Goal: Transaction & Acquisition: Purchase product/service

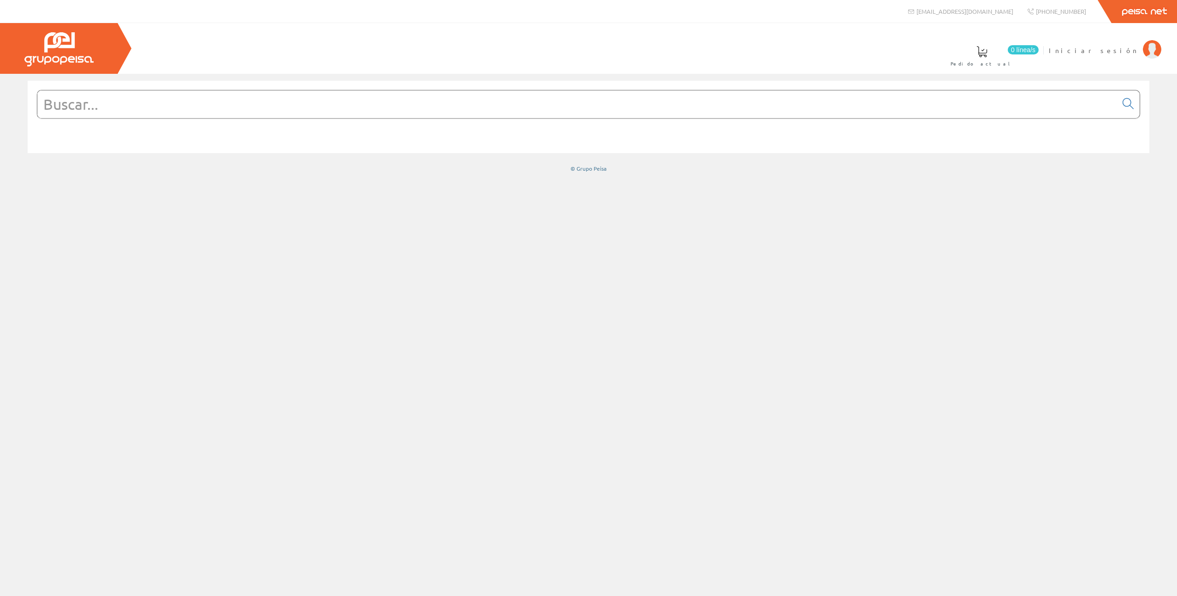
click at [352, 104] on input "text" at bounding box center [577, 104] width 1080 height 28
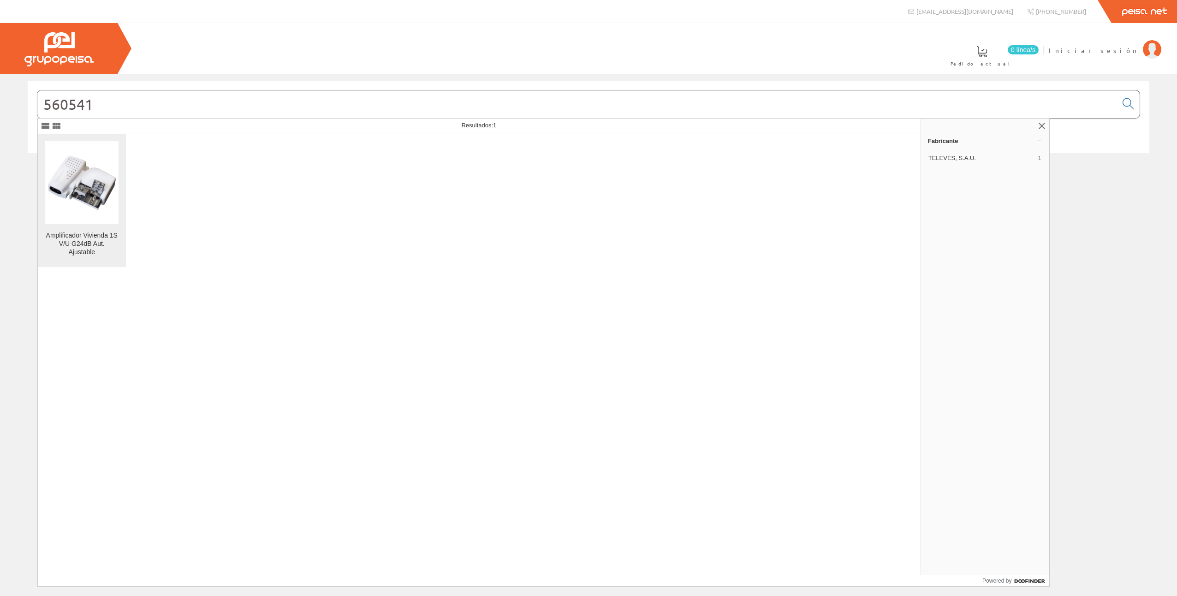
type input "560541"
click at [83, 197] on img at bounding box center [81, 182] width 73 height 73
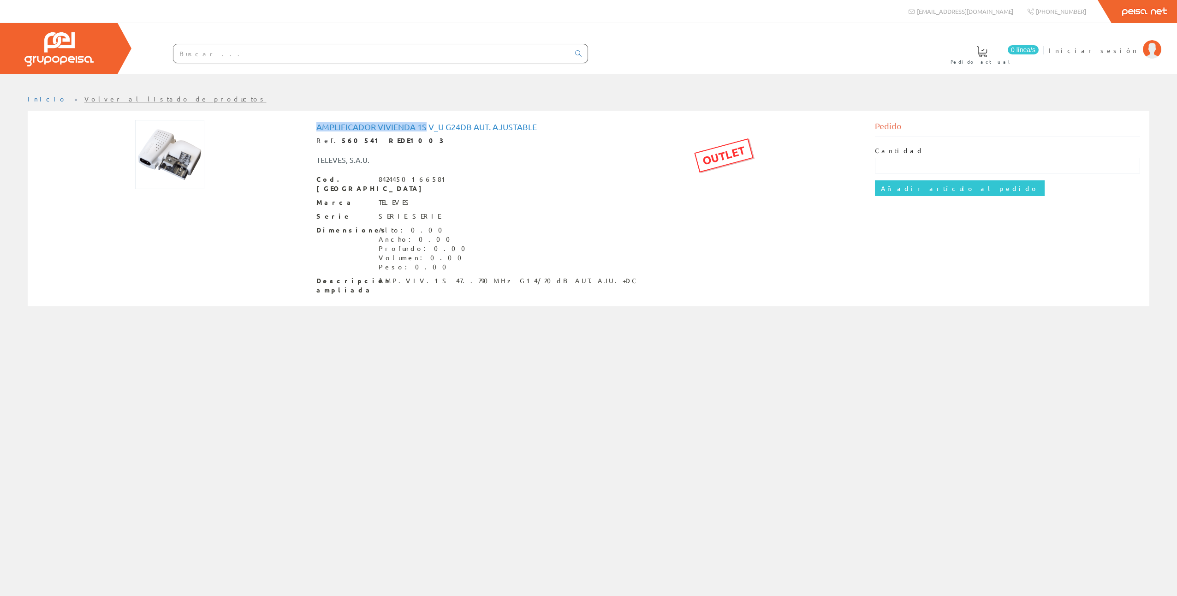
drag, startPoint x: 318, startPoint y: 125, endPoint x: 426, endPoint y: 129, distance: 107.5
click at [426, 129] on h1 "Amplificador Vivienda 1S V_U G24dB Aut. Ajustable" at bounding box center [588, 126] width 545 height 9
drag, startPoint x: 426, startPoint y: 129, endPoint x: 419, endPoint y: 129, distance: 6.9
copy h1 "Amplificador Vivienda 1S"
click at [253, 59] on input "text" at bounding box center [371, 53] width 396 height 18
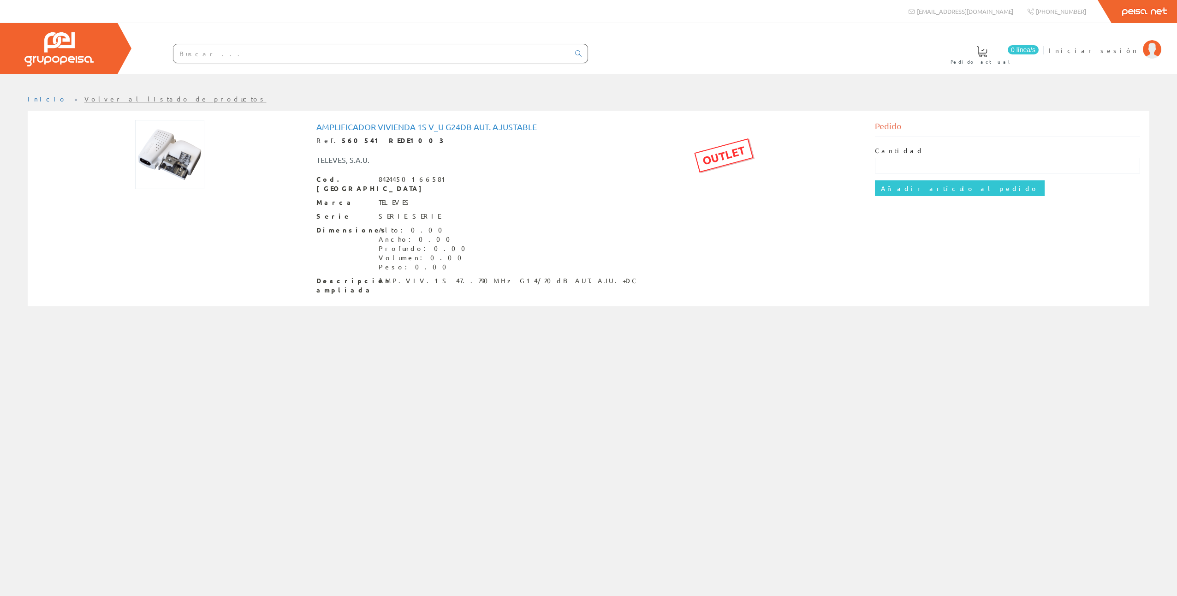
paste input "Amplificador Vivienda 1S"
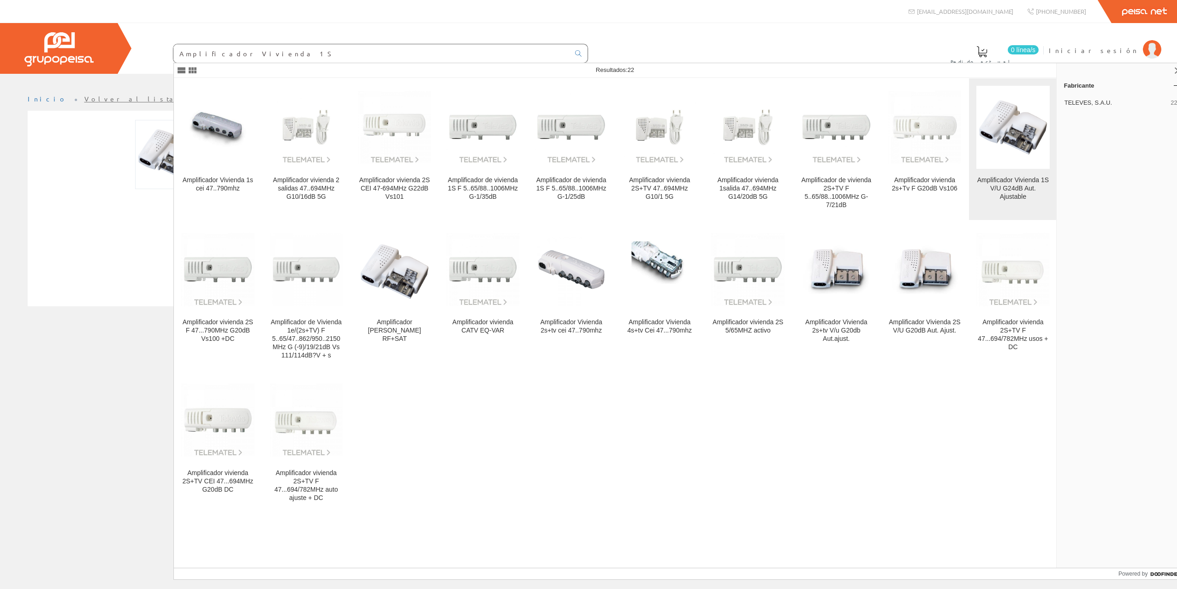
type input "Amplificador Vivienda 1S"
click at [1011, 166] on figure at bounding box center [1012, 127] width 73 height 83
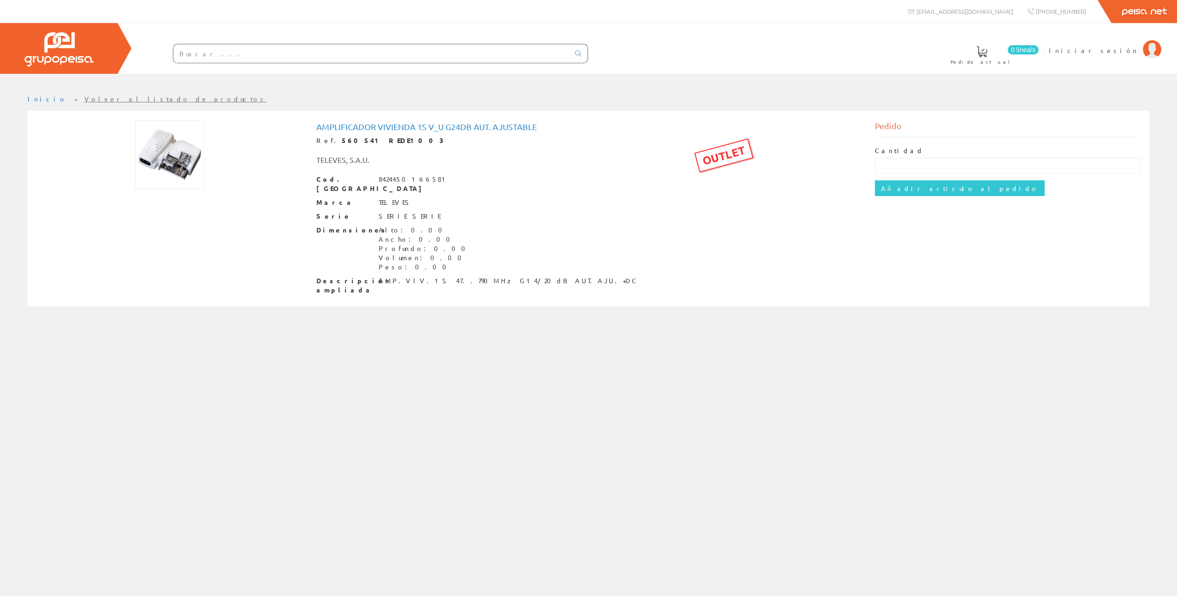
click at [257, 57] on input "text" at bounding box center [371, 53] width 396 height 18
paste input "Amplificador Vivienda 1S"
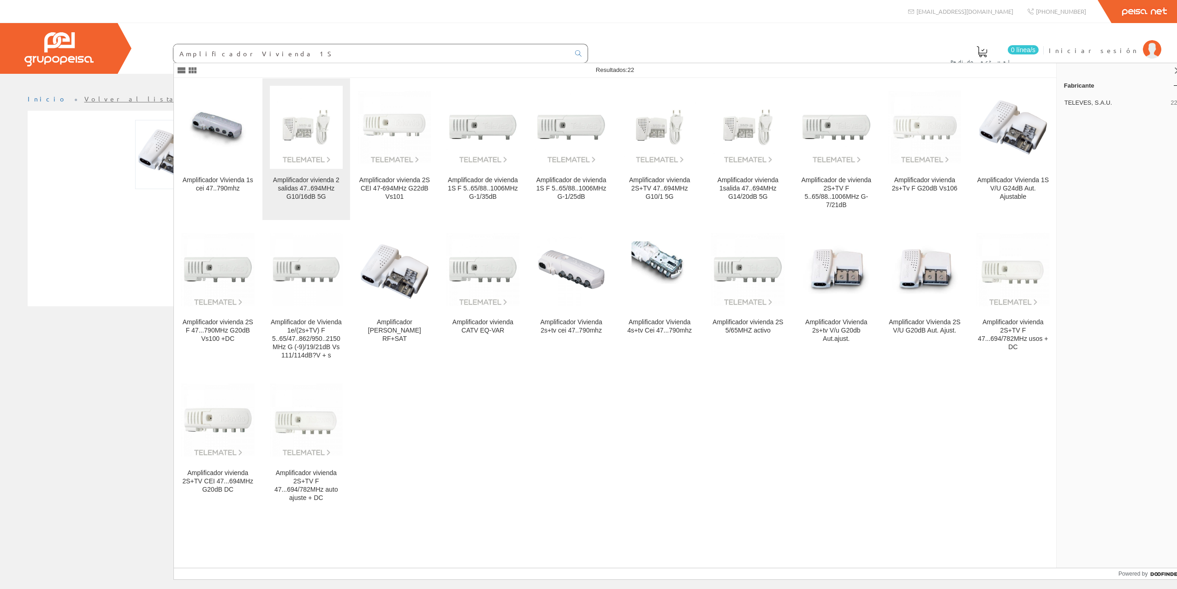
type input "Amplificador Vivienda 1S"
click at [294, 175] on link "Amplificador vivienda 2 salidas 47..694MHz G10/16dB 5G" at bounding box center [306, 149] width 88 height 142
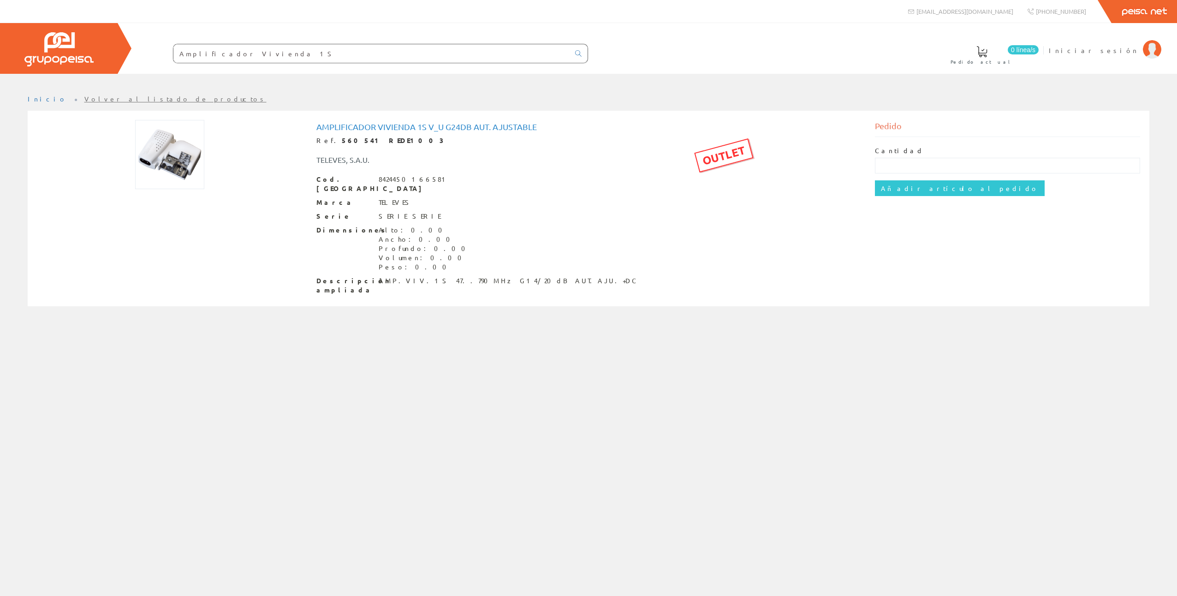
click at [234, 52] on input "Amplificador Vivienda 1S" at bounding box center [371, 53] width 396 height 18
click at [268, 54] on input "Amplificador Vivienda 1S" at bounding box center [371, 53] width 396 height 18
drag, startPoint x: 268, startPoint y: 54, endPoint x: 178, endPoint y: 56, distance: 89.5
click at [178, 56] on input "Amplificador Vivienda 1S" at bounding box center [371, 53] width 396 height 18
click at [891, 169] on input "text" at bounding box center [1008, 166] width 266 height 16
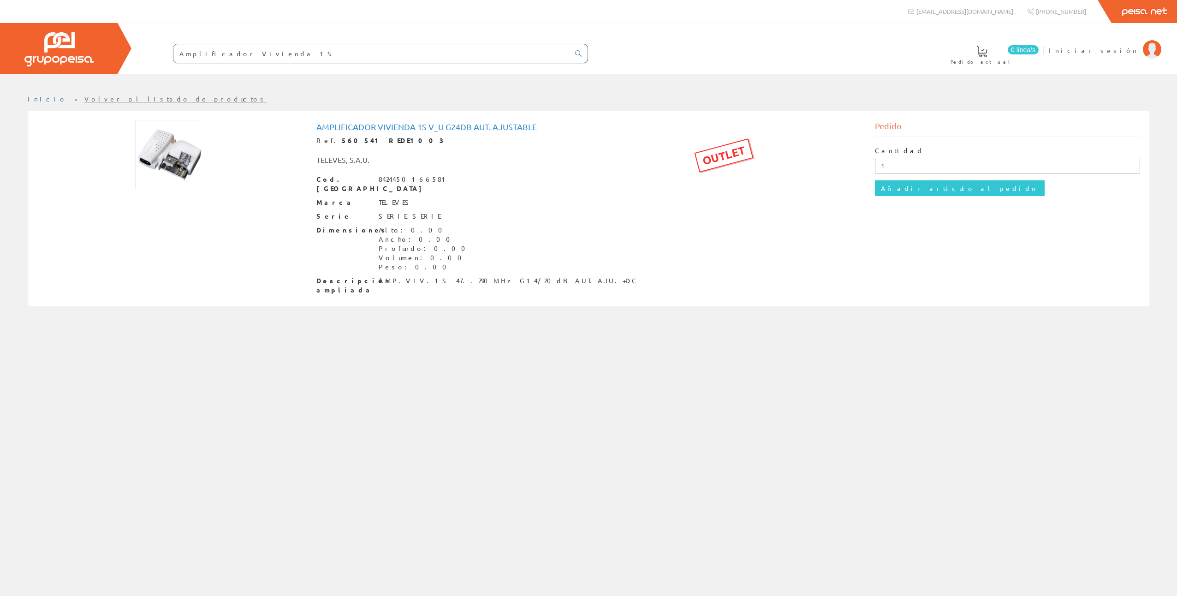
type input "1"
click at [868, 192] on div "Pedido Cantidad 1 Añadir artículo al pedido" at bounding box center [1008, 166] width 280 height 92
click at [881, 188] on input "Añadir artículo al pedido" at bounding box center [960, 188] width 170 height 16
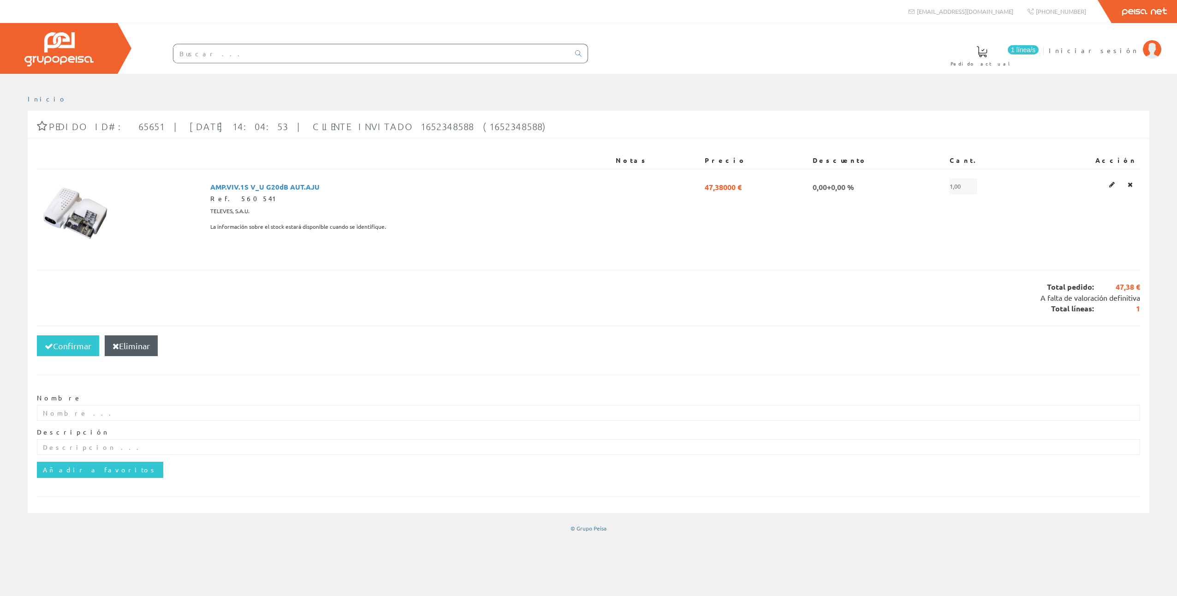
click at [249, 57] on input "text" at bounding box center [371, 53] width 396 height 18
paste input "Amplificador Vivienda 1S"
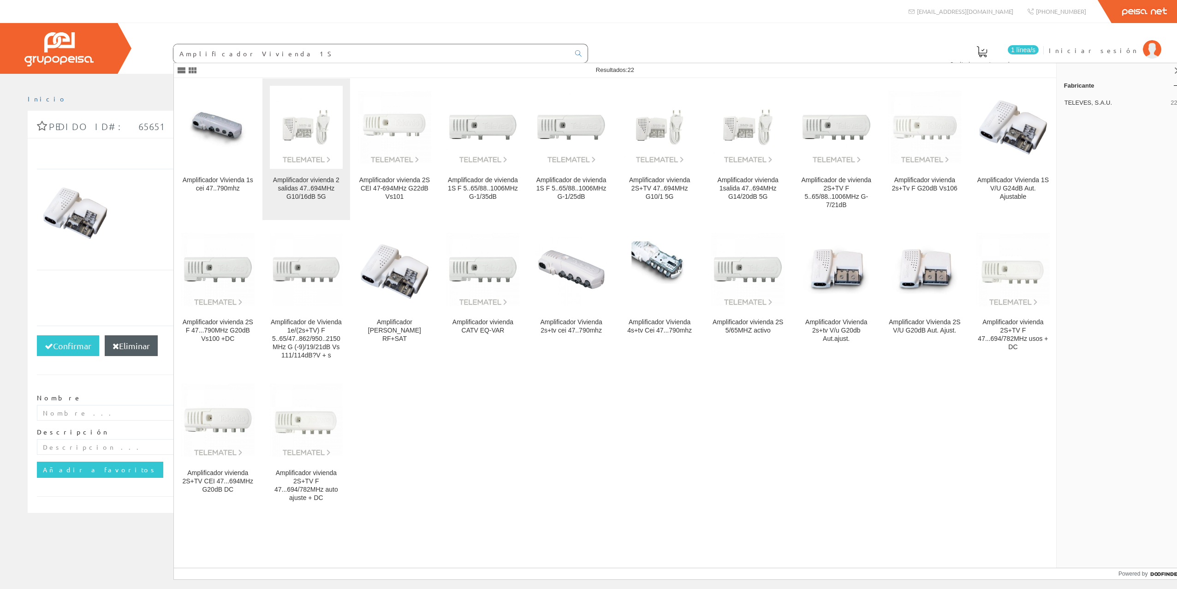
type input "Amplificador Vivienda 1S"
click at [297, 132] on img at bounding box center [306, 127] width 73 height 73
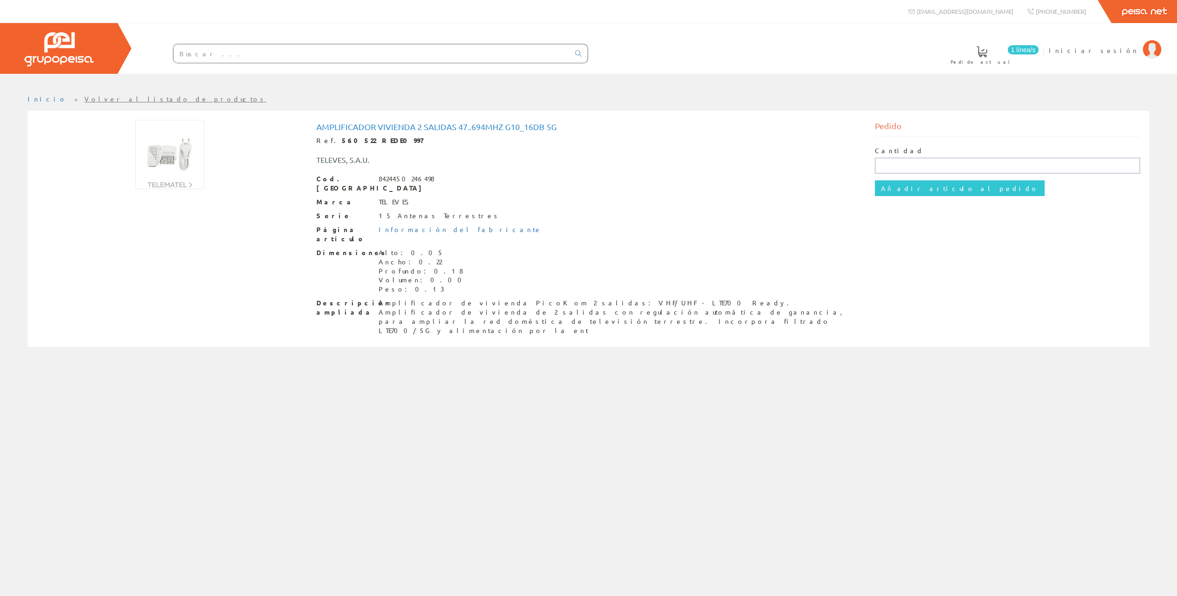
click at [890, 161] on input "text" at bounding box center [1008, 166] width 266 height 16
type input "1"
click at [879, 188] on input "Añadir artículo al pedido" at bounding box center [960, 188] width 170 height 16
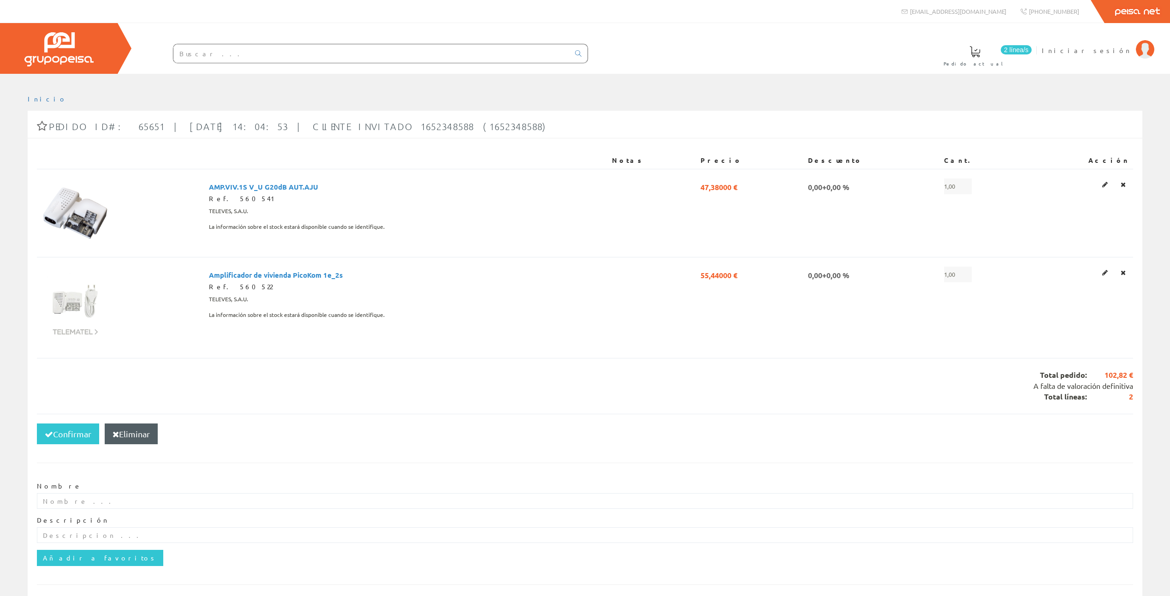
click at [210, 50] on input "text" at bounding box center [371, 53] width 396 height 18
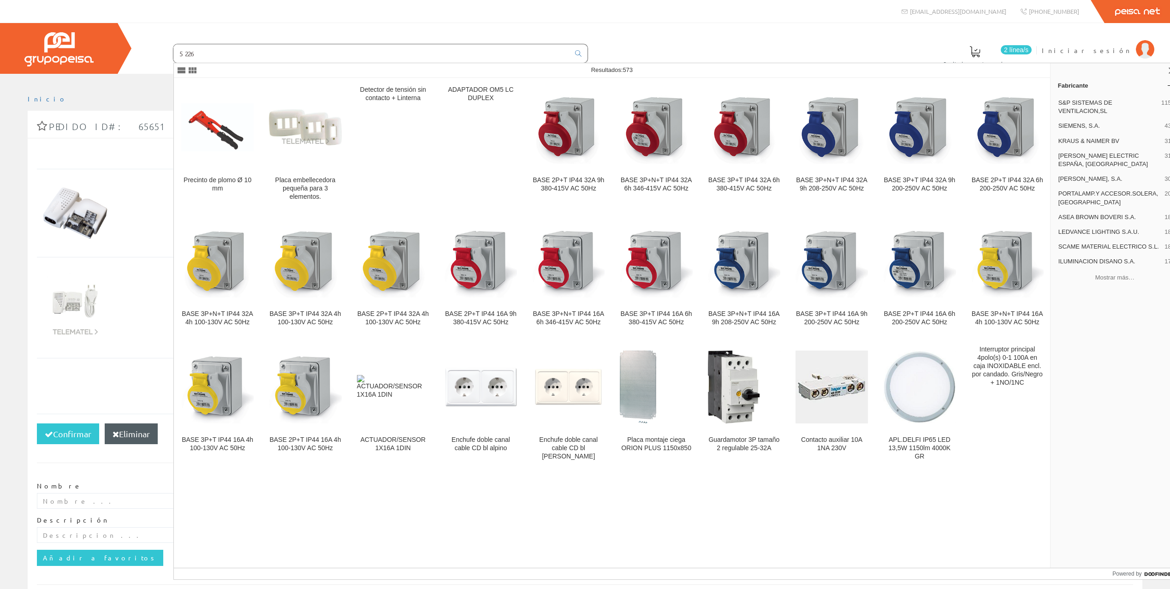
type input "5226"
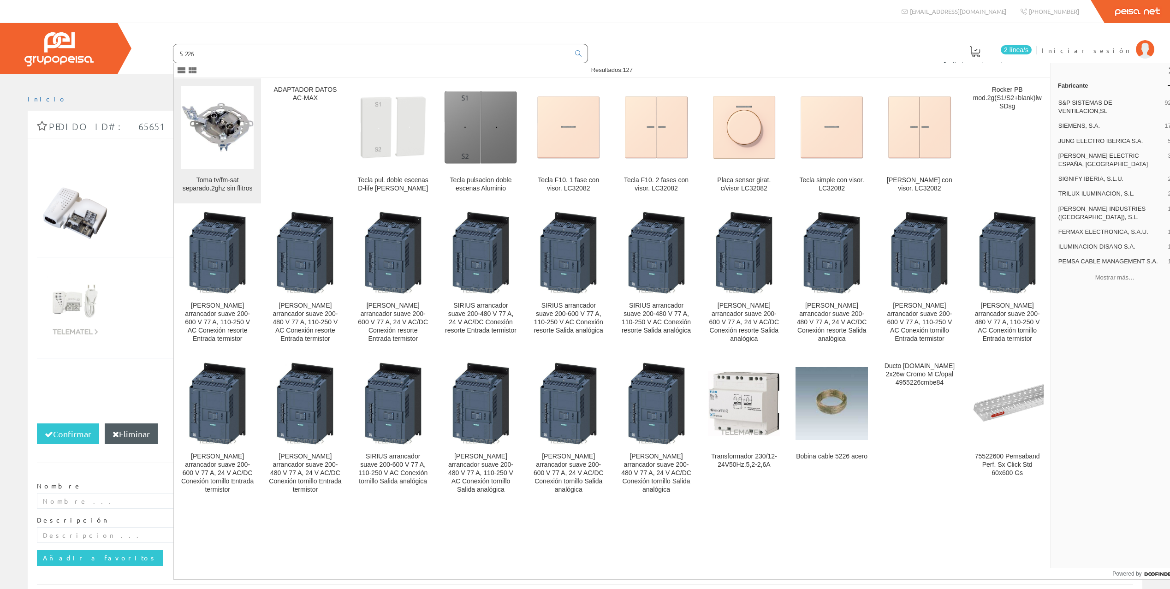
click at [222, 131] on img at bounding box center [217, 127] width 72 height 50
click at [215, 127] on img at bounding box center [217, 127] width 72 height 50
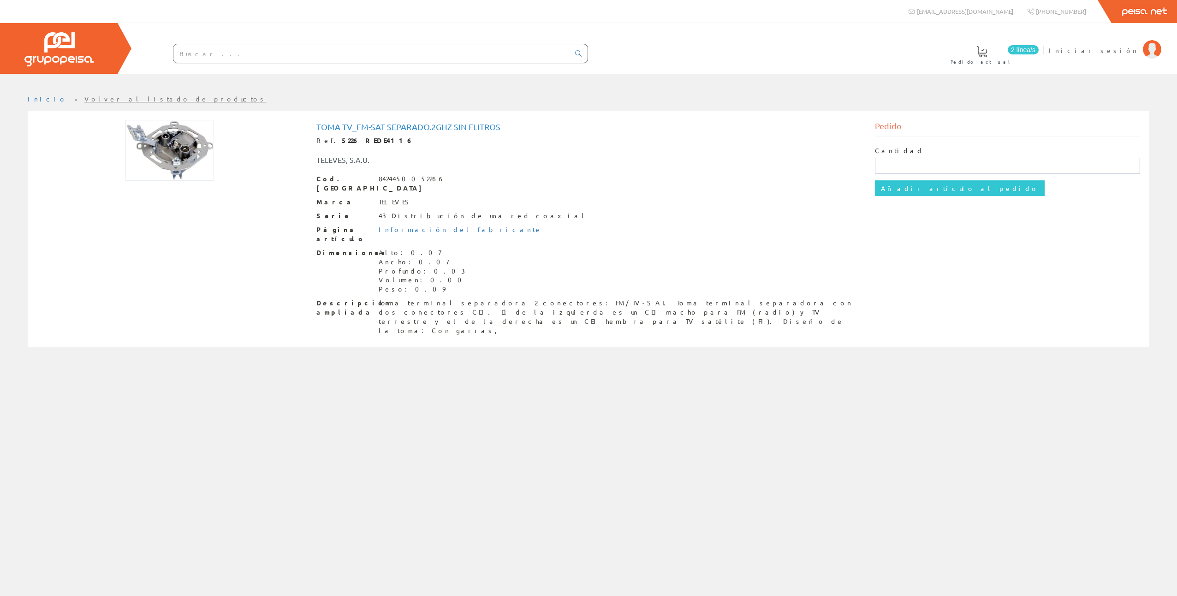
click at [890, 162] on input "text" at bounding box center [1008, 166] width 266 height 16
type input "Q"
click at [875, 180] on input "Añadir artículo al pedido" at bounding box center [960, 188] width 170 height 16
